Goal: Information Seeking & Learning: Learn about a topic

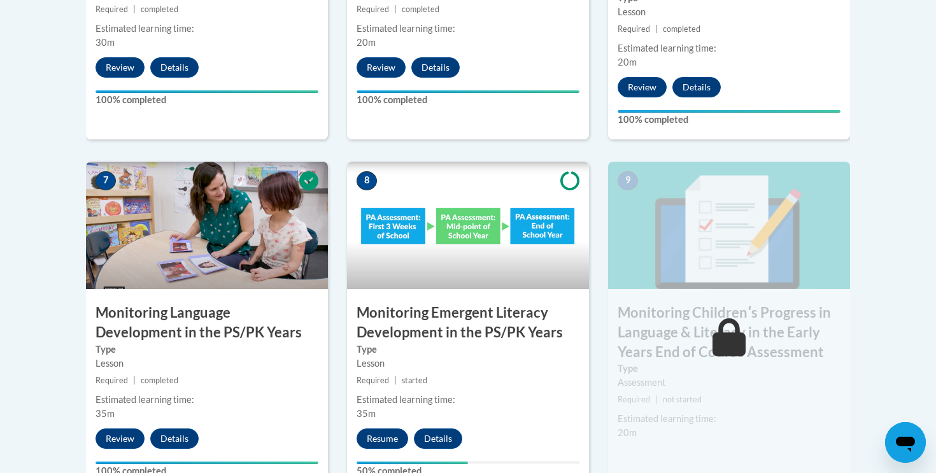
scroll to position [1049, 0]
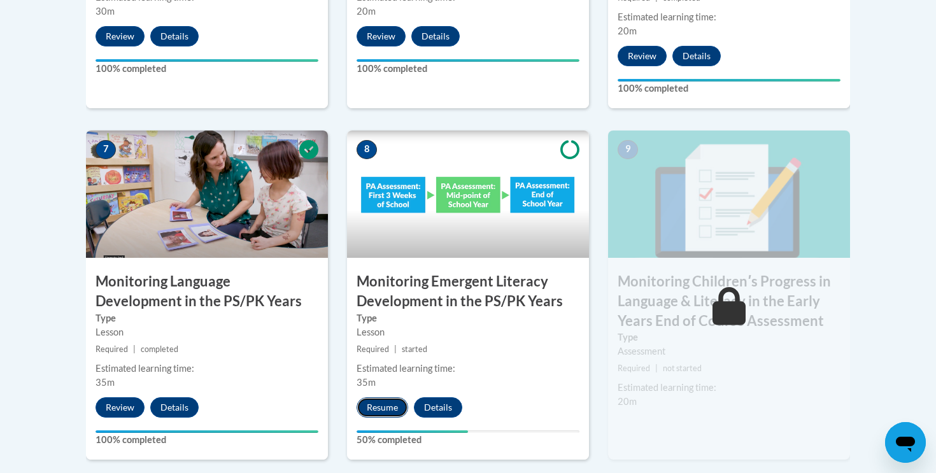
click at [390, 406] on button "Resume" at bounding box center [383, 407] width 52 height 20
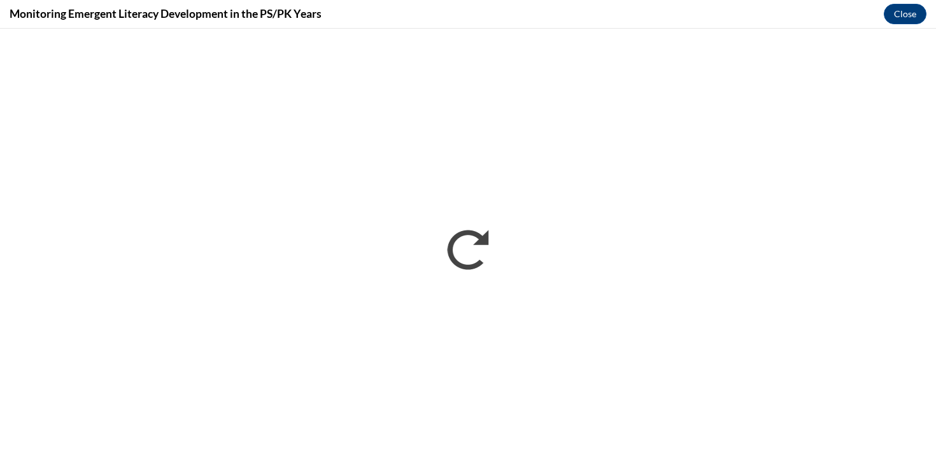
scroll to position [0, 0]
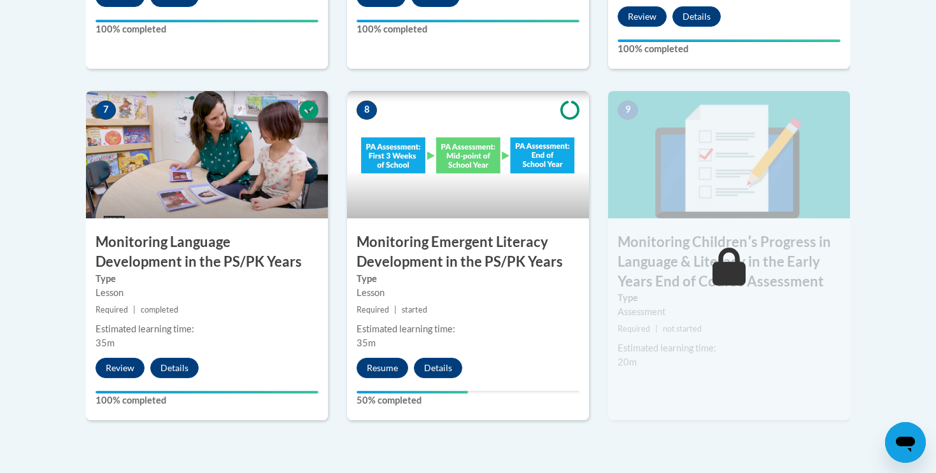
scroll to position [1088, 0]
click at [381, 367] on button "Resume" at bounding box center [383, 368] width 52 height 20
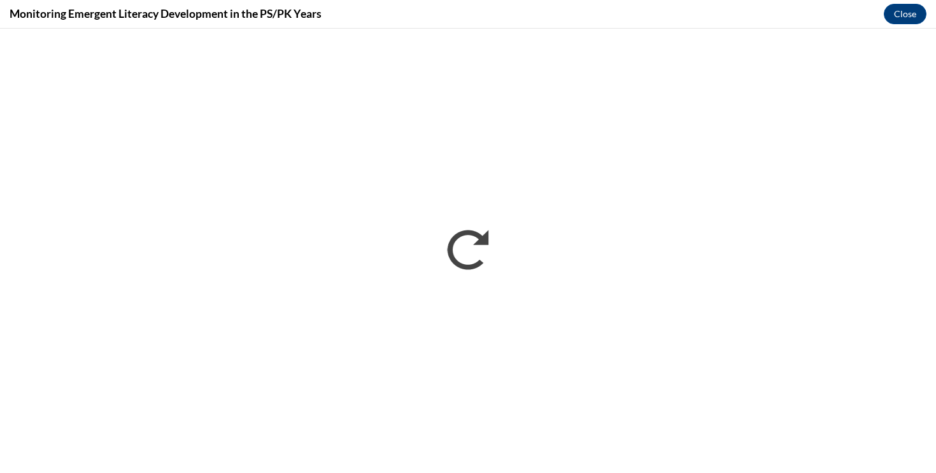
scroll to position [0, 0]
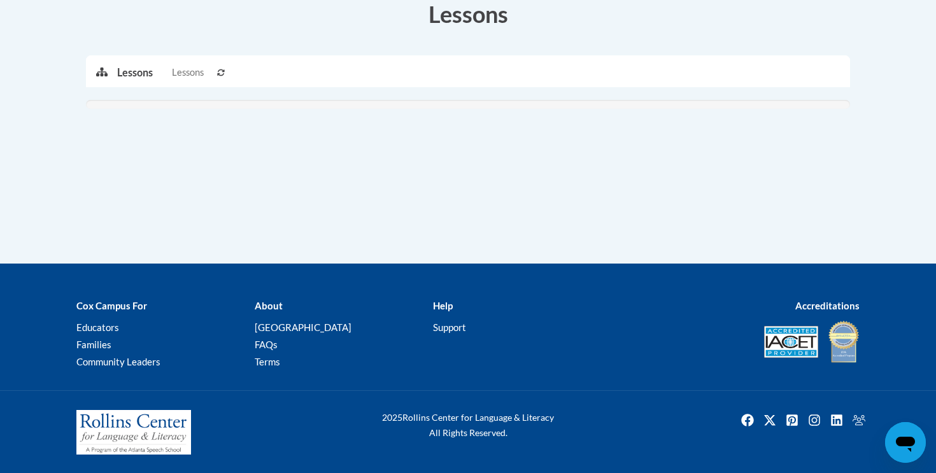
scroll to position [1274, 0]
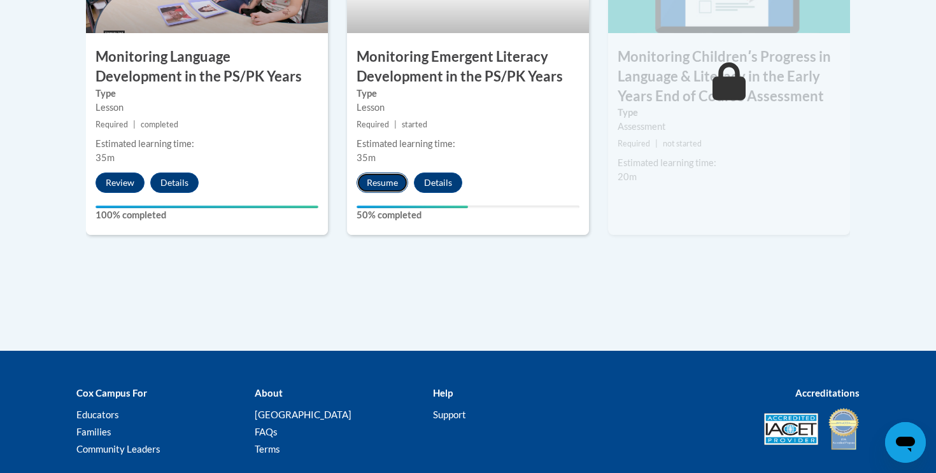
click at [385, 187] on button "Resume" at bounding box center [383, 183] width 52 height 20
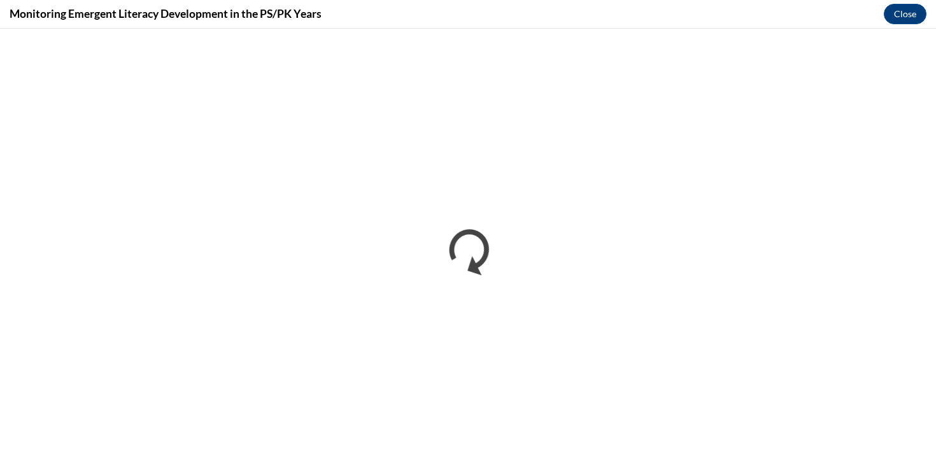
scroll to position [0, 0]
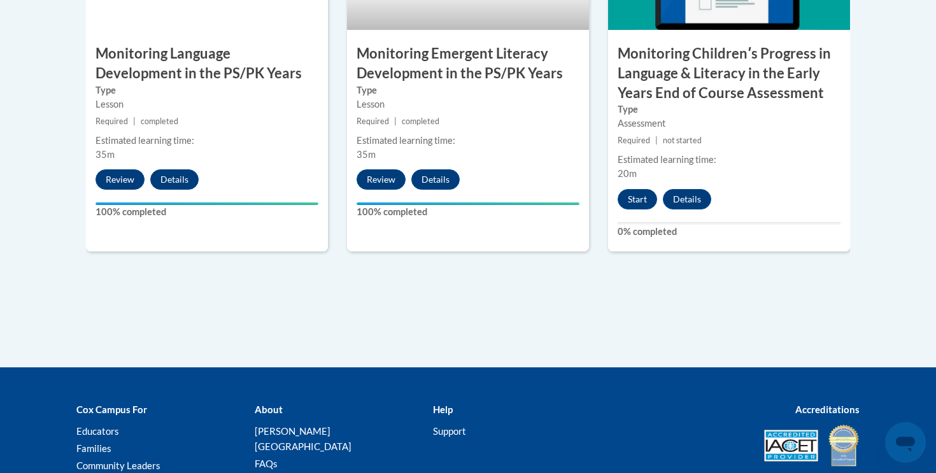
scroll to position [1237, 0]
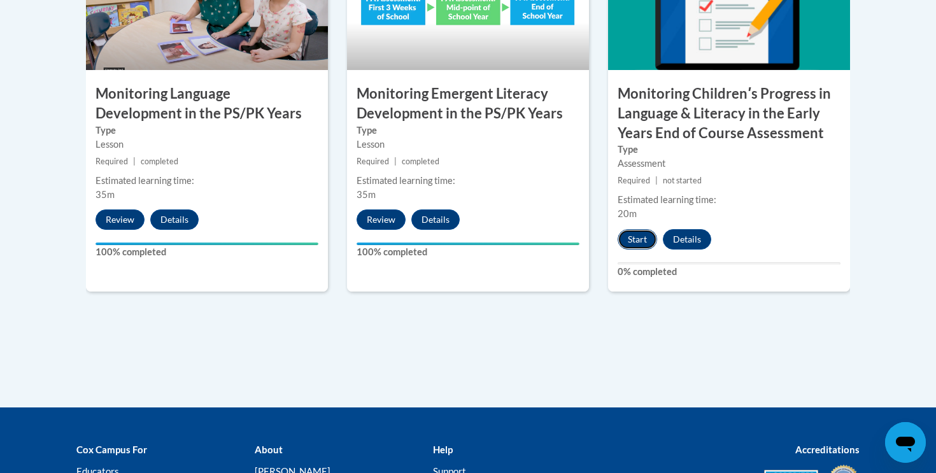
click at [637, 239] on button "Start" at bounding box center [637, 239] width 39 height 20
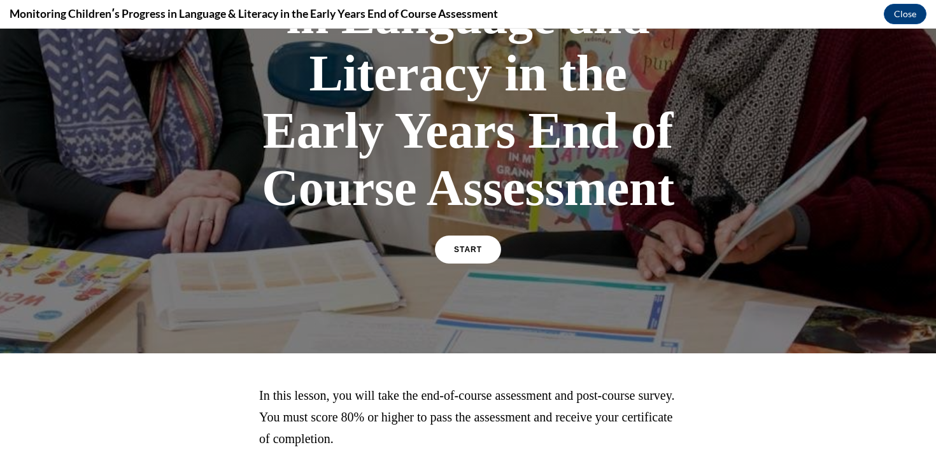
scroll to position [331, 0]
